Goal: Complete application form

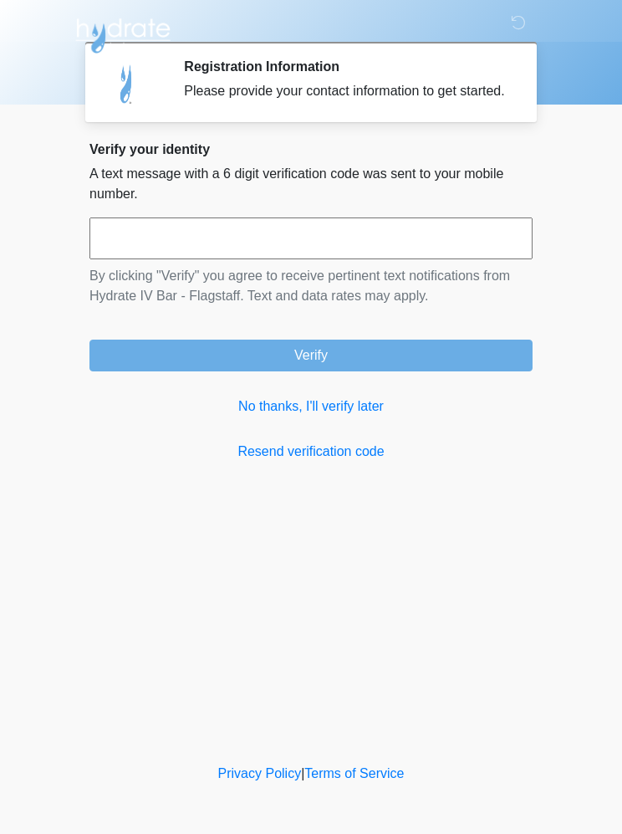
click at [336, 416] on link "No thanks, I'll verify later" at bounding box center [310, 406] width 443 height 20
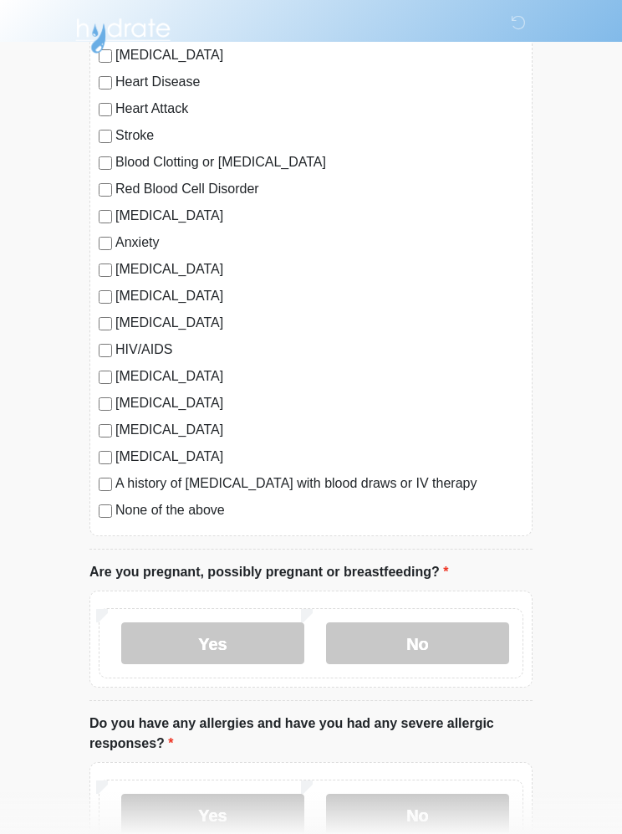
scroll to position [178, 0]
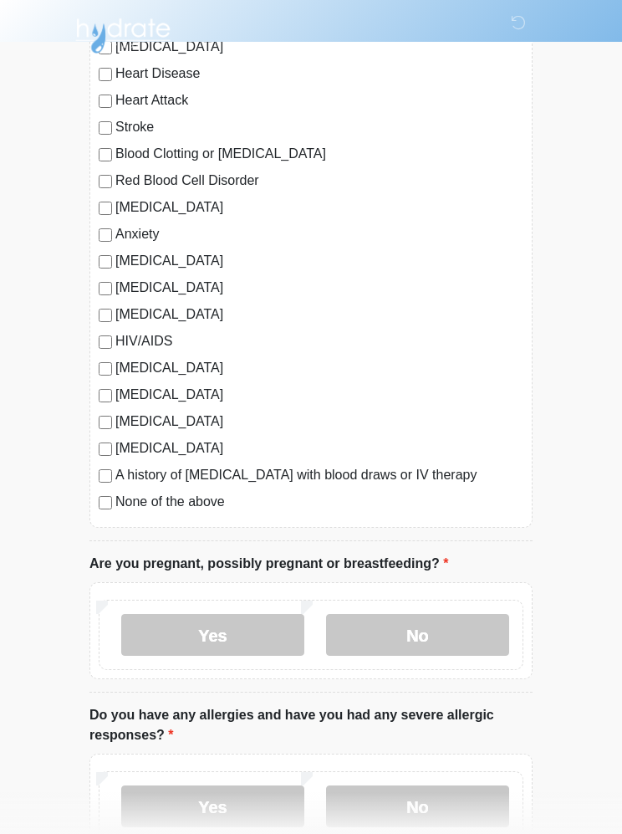
click at [554, 636] on div "‎ ‎ ‎ ‎ Medical History Questions Please answer all questions with honesty and …" at bounding box center [311, 621] width 502 height 1565
click at [437, 647] on label "No" at bounding box center [417, 635] width 183 height 42
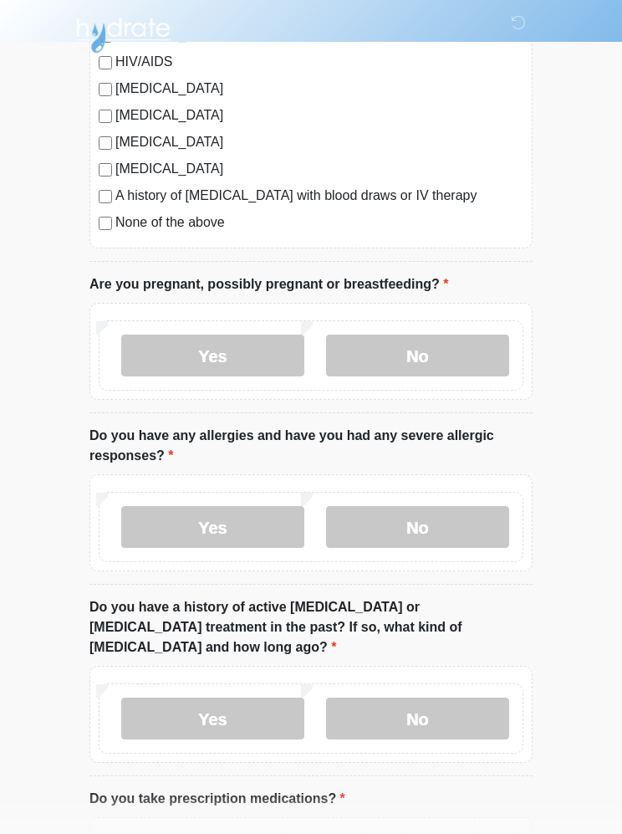
scroll to position [462, 0]
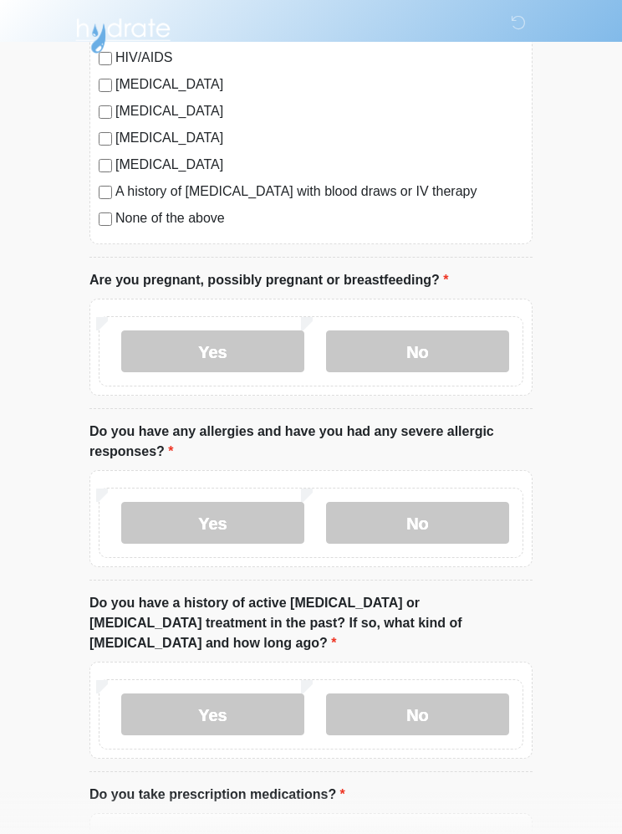
click at [491, 527] on label "No" at bounding box center [417, 523] width 183 height 42
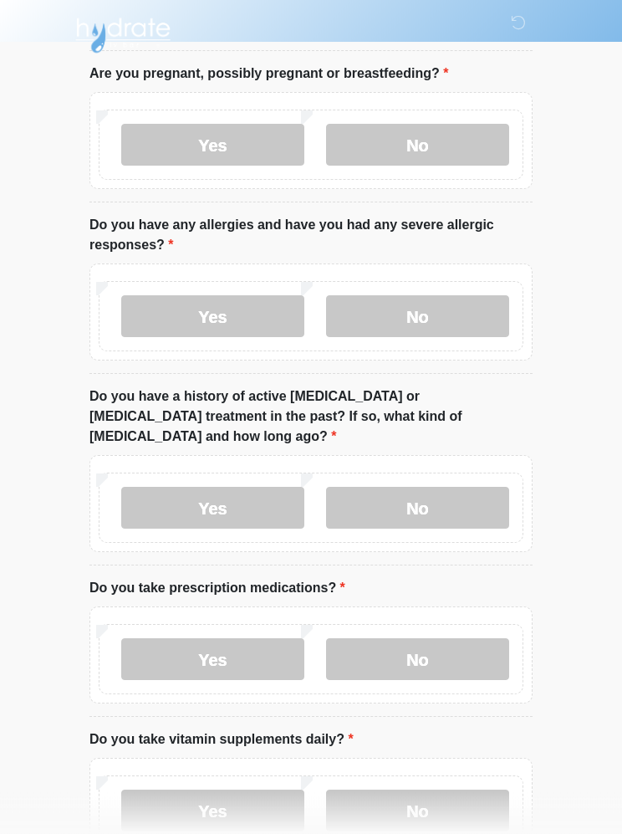
scroll to position [668, 0]
click at [460, 487] on label "No" at bounding box center [417, 508] width 183 height 42
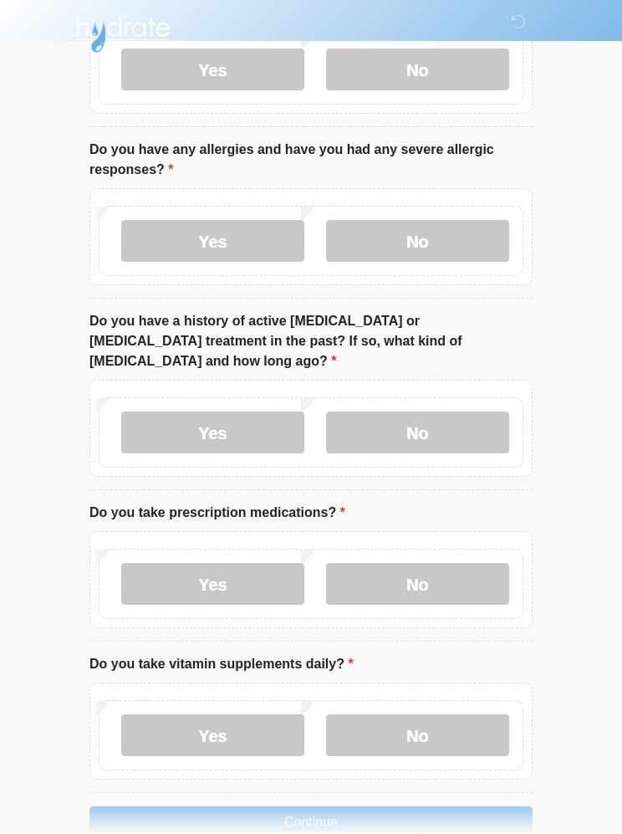
scroll to position [743, 0]
click at [210, 565] on label "Yes" at bounding box center [212, 585] width 183 height 42
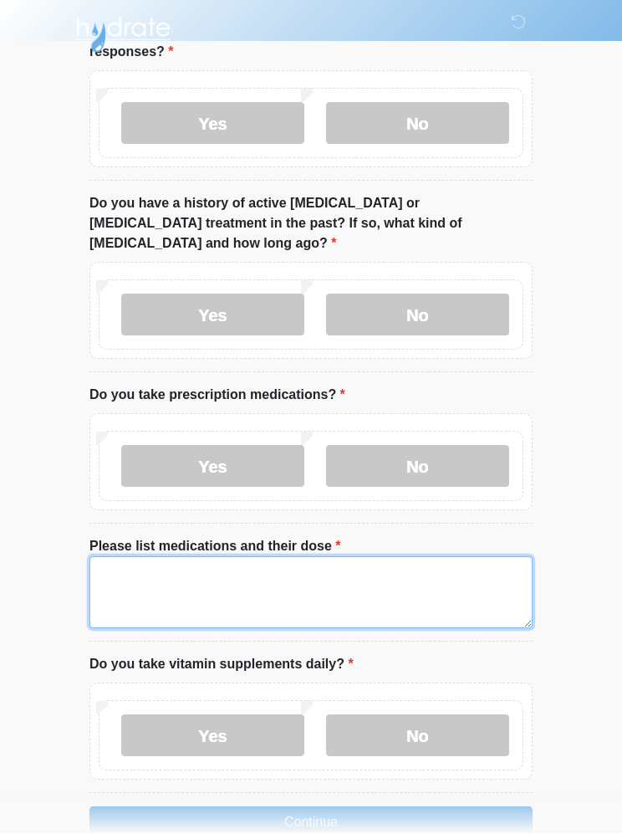
click at [119, 557] on textarea "Please list medications and their dose" at bounding box center [310, 593] width 443 height 72
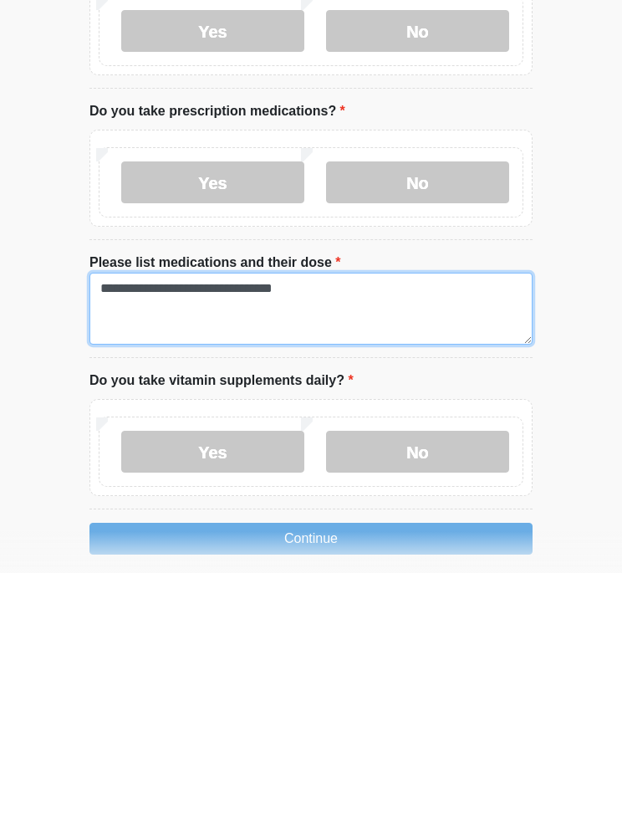
click at [128, 534] on textarea "**********" at bounding box center [310, 570] width 443 height 72
type textarea "**********"
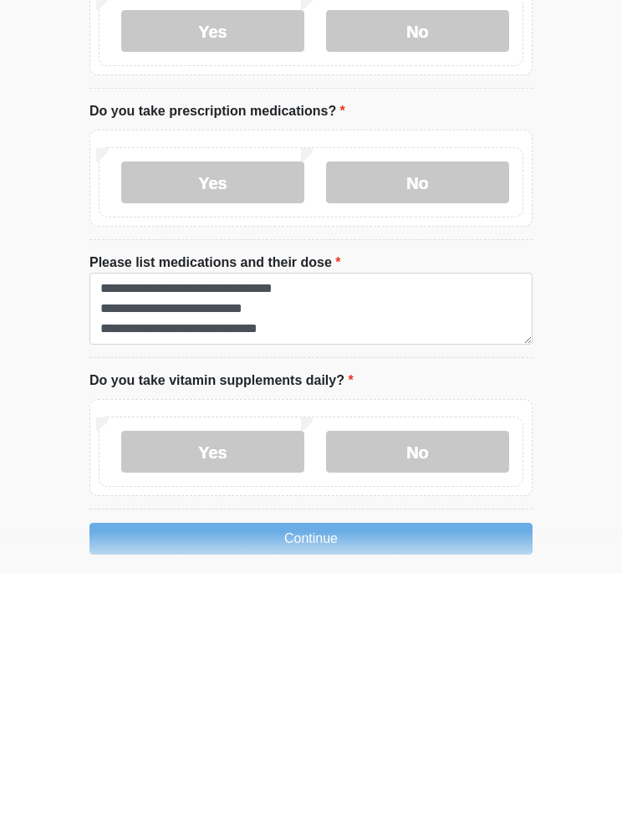
click at [229, 692] on label "Yes" at bounding box center [212, 713] width 183 height 42
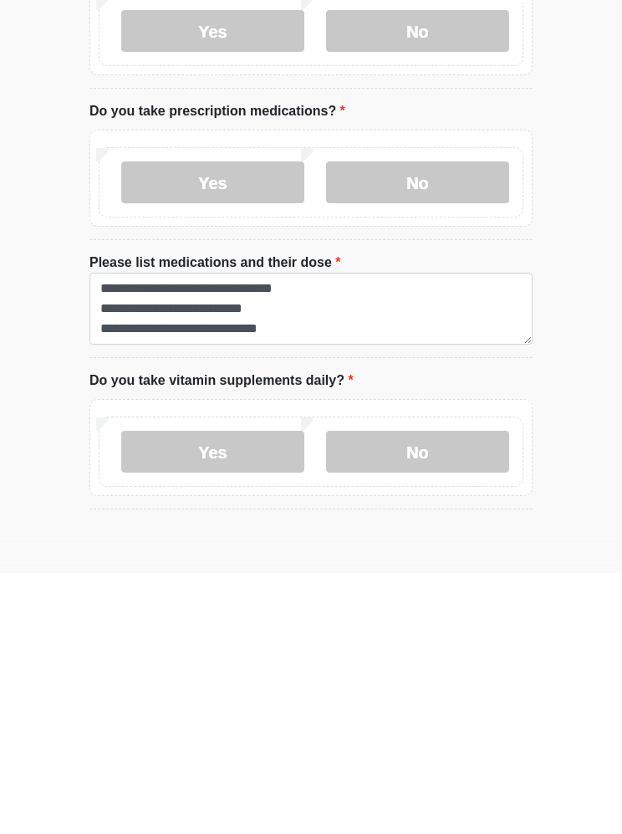
scroll to position [861, 0]
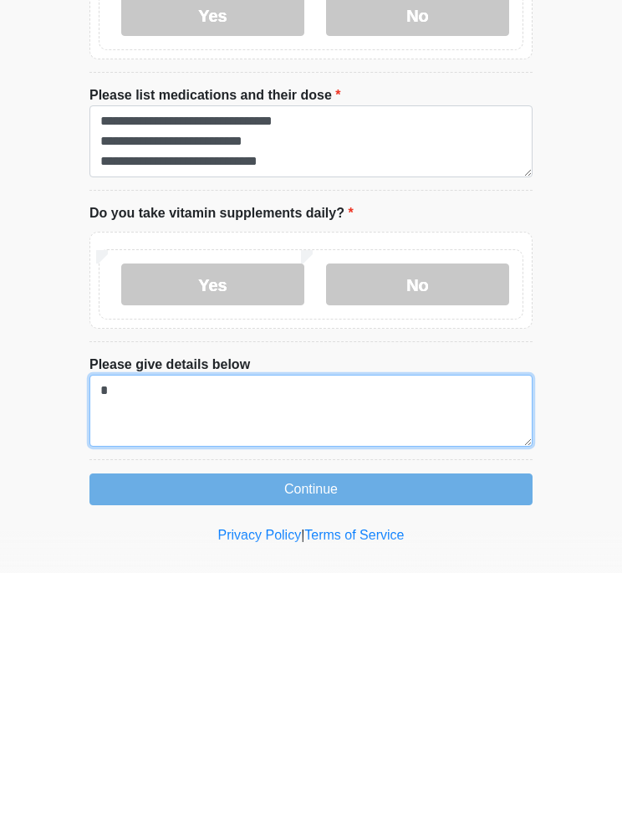
scroll to position [1050, 0]
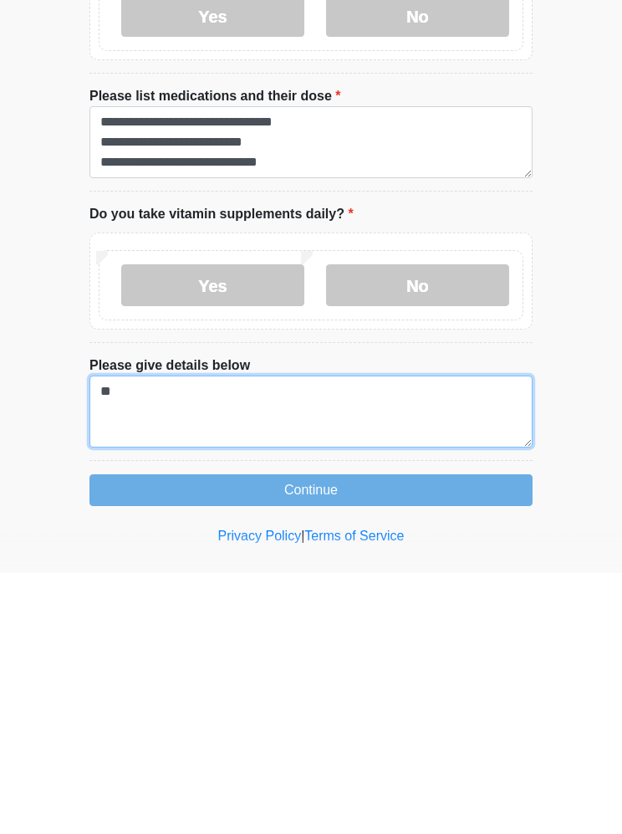
type textarea "*"
type textarea "**********"
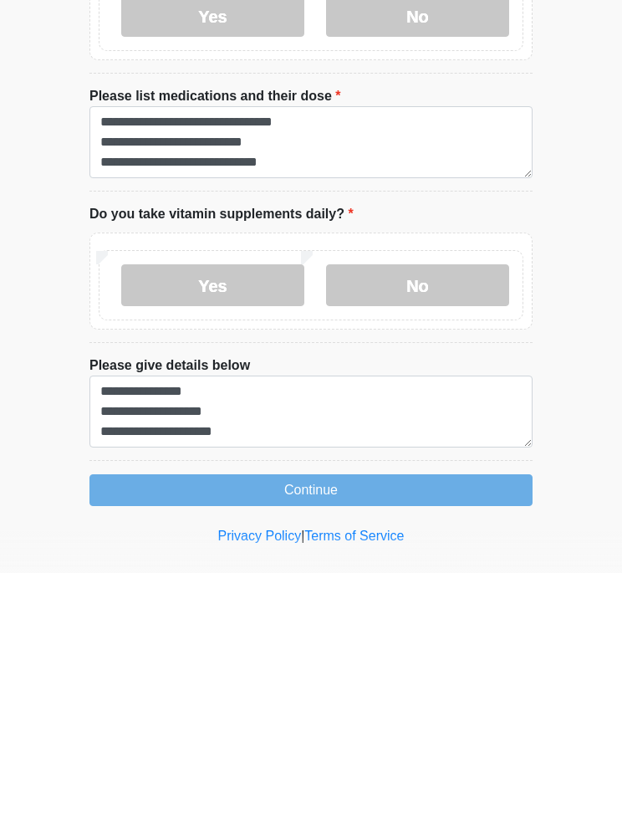
click at [460, 735] on button "Continue" at bounding box center [310, 751] width 443 height 32
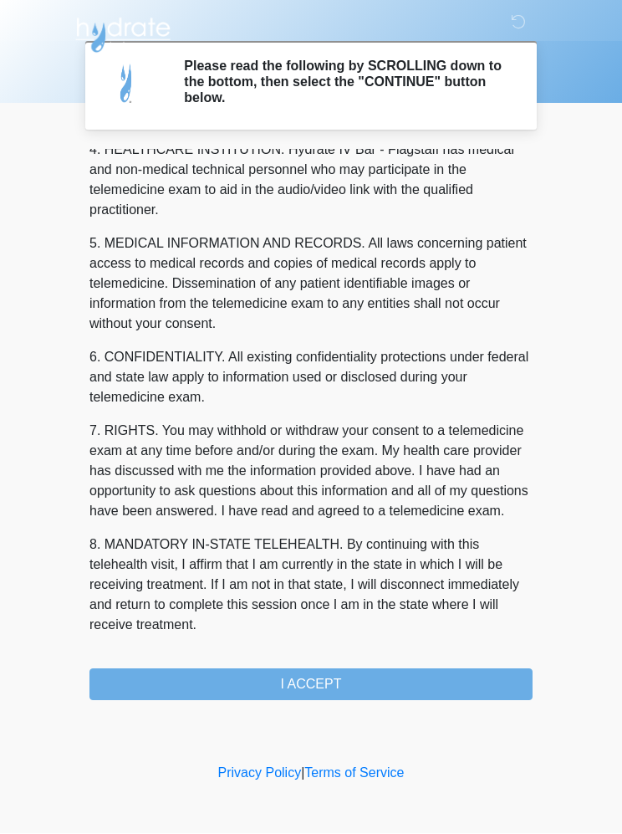
scroll to position [491, 0]
click at [379, 678] on button "I ACCEPT" at bounding box center [310, 685] width 443 height 32
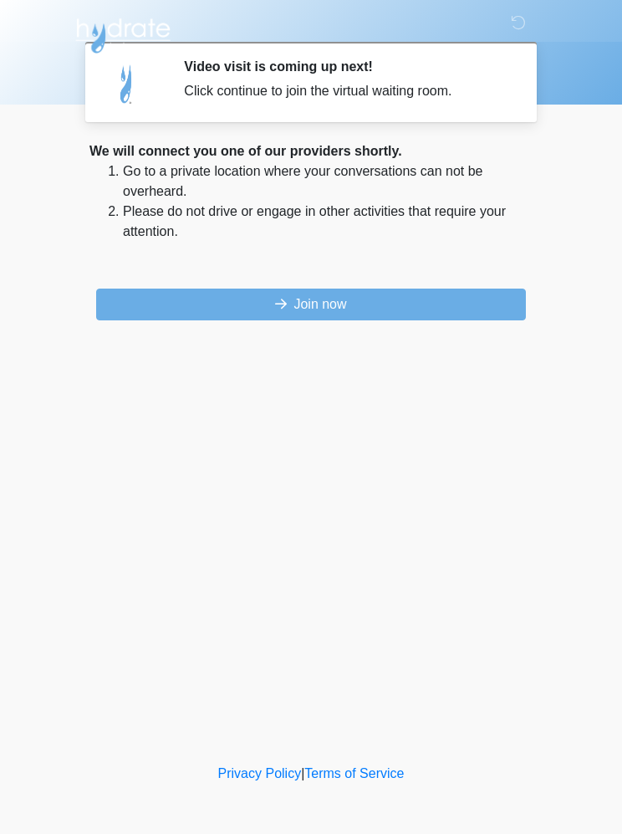
click at [418, 306] on button "Join now" at bounding box center [311, 304] width 430 height 32
